Goal: Task Accomplishment & Management: Manage account settings

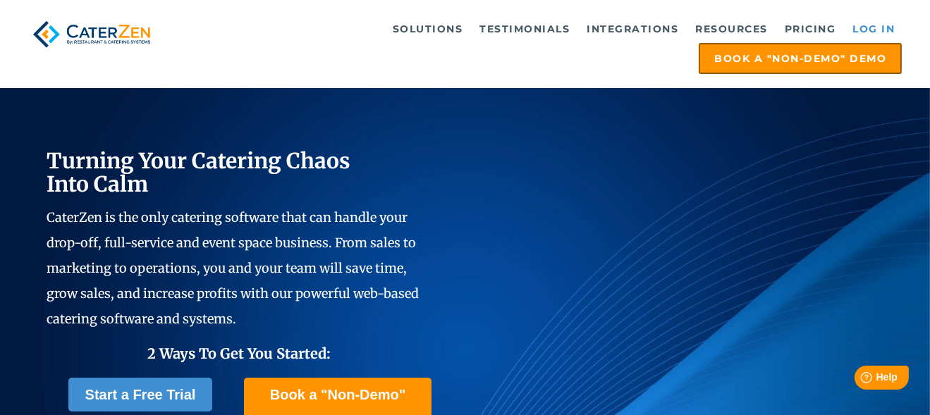
click at [881, 25] on link "Log in" at bounding box center [873, 29] width 56 height 28
click at [866, 27] on link "Log in" at bounding box center [873, 29] width 56 height 28
click at [890, 32] on link "Log in" at bounding box center [873, 29] width 56 height 28
click at [871, 24] on link "Log in" at bounding box center [873, 29] width 56 height 28
